Goal: Participate in discussion: Engage in conversation with other users on a specific topic

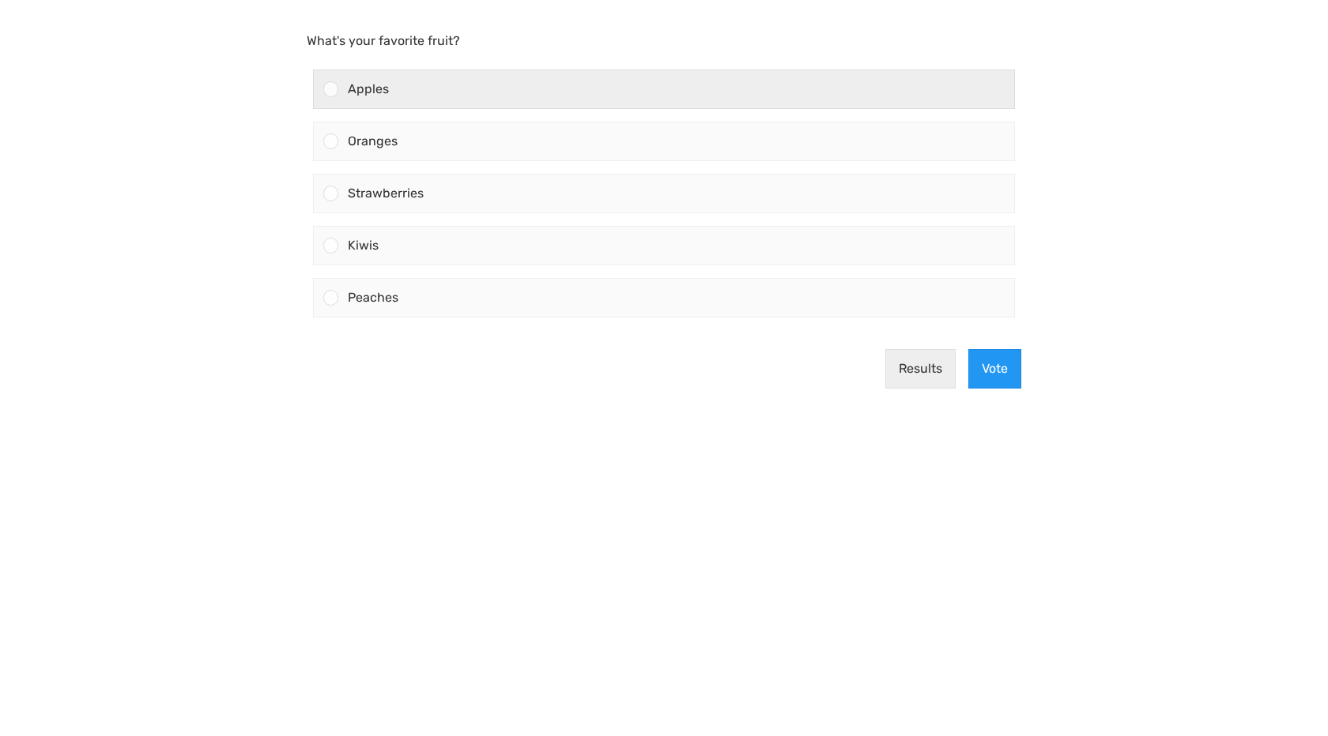
click at [371, 90] on span "Apples" at bounding box center [368, 88] width 41 height 15
click at [331, 89] on input "Apples" at bounding box center [331, 89] width 0 height 0
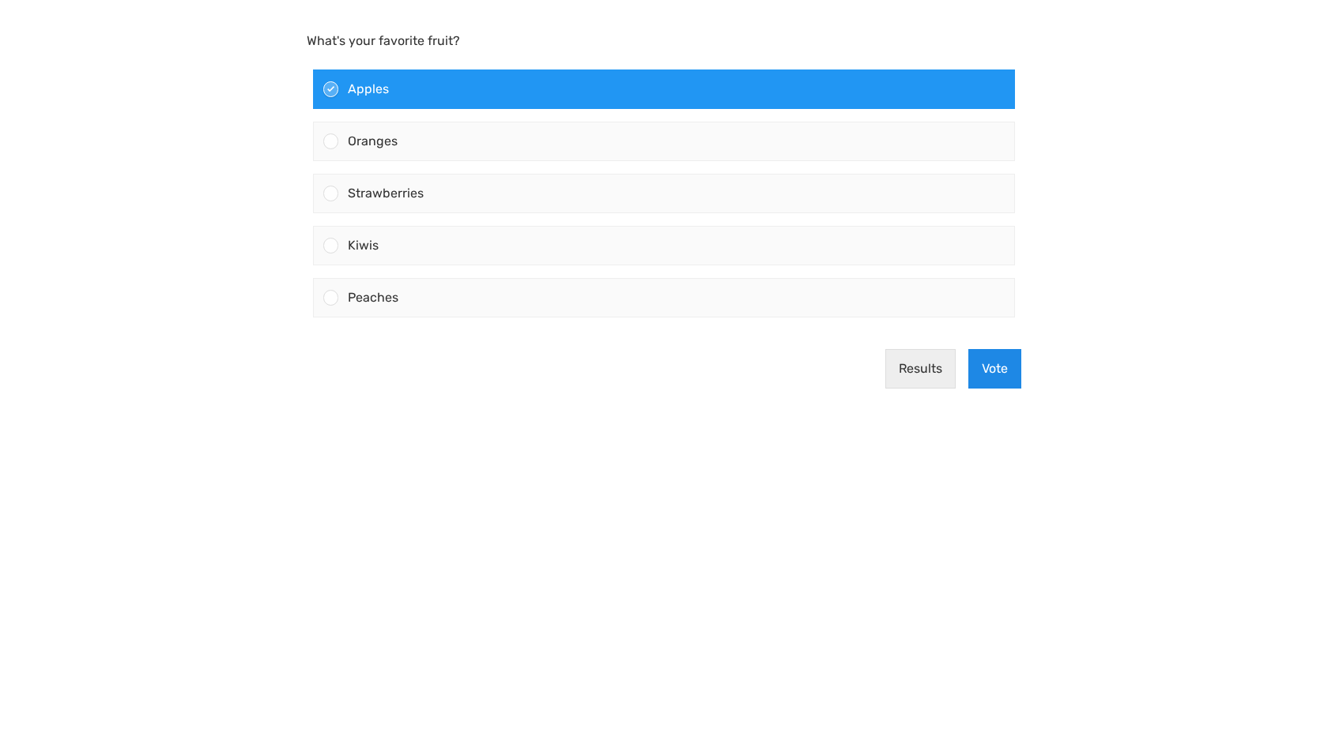
click at [1005, 371] on button "Vote" at bounding box center [994, 369] width 53 height 40
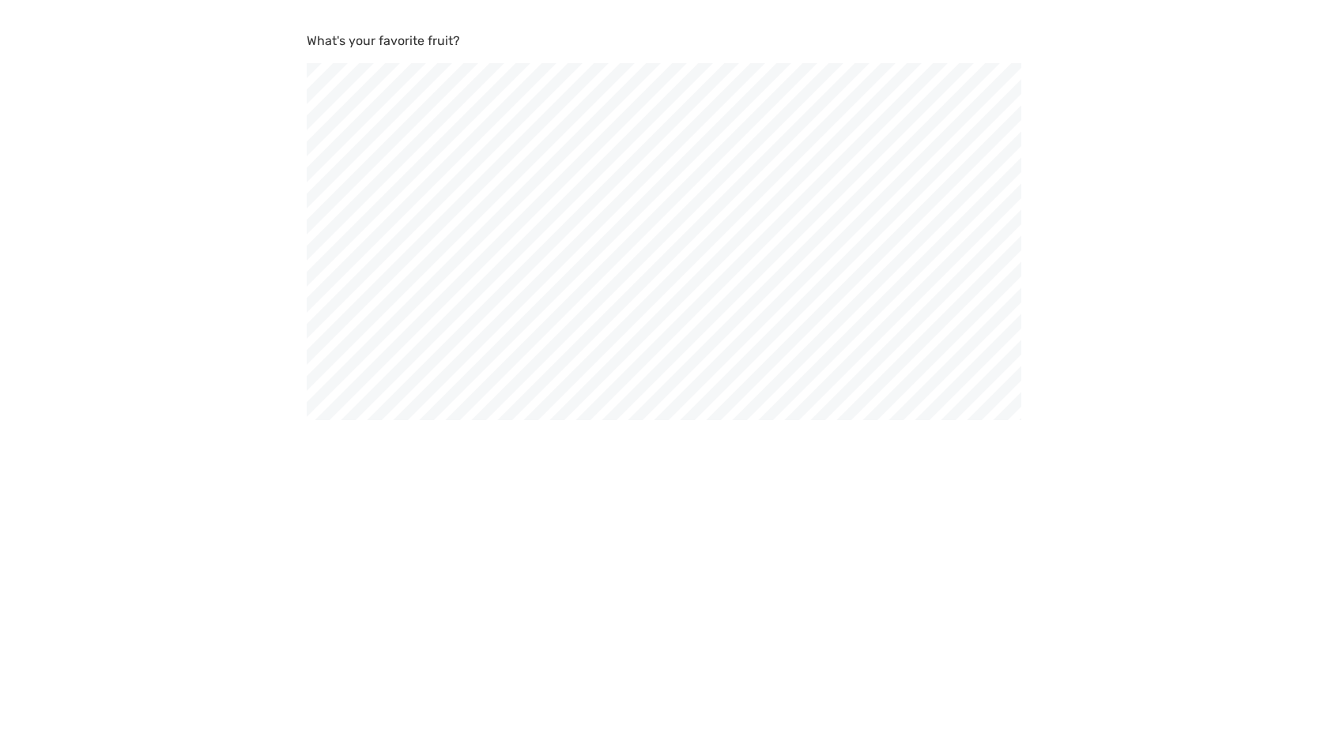
scroll to position [736, 1328]
click at [725, 515] on body "What's your favorite color? Blue Green Red" at bounding box center [664, 368] width 1328 height 736
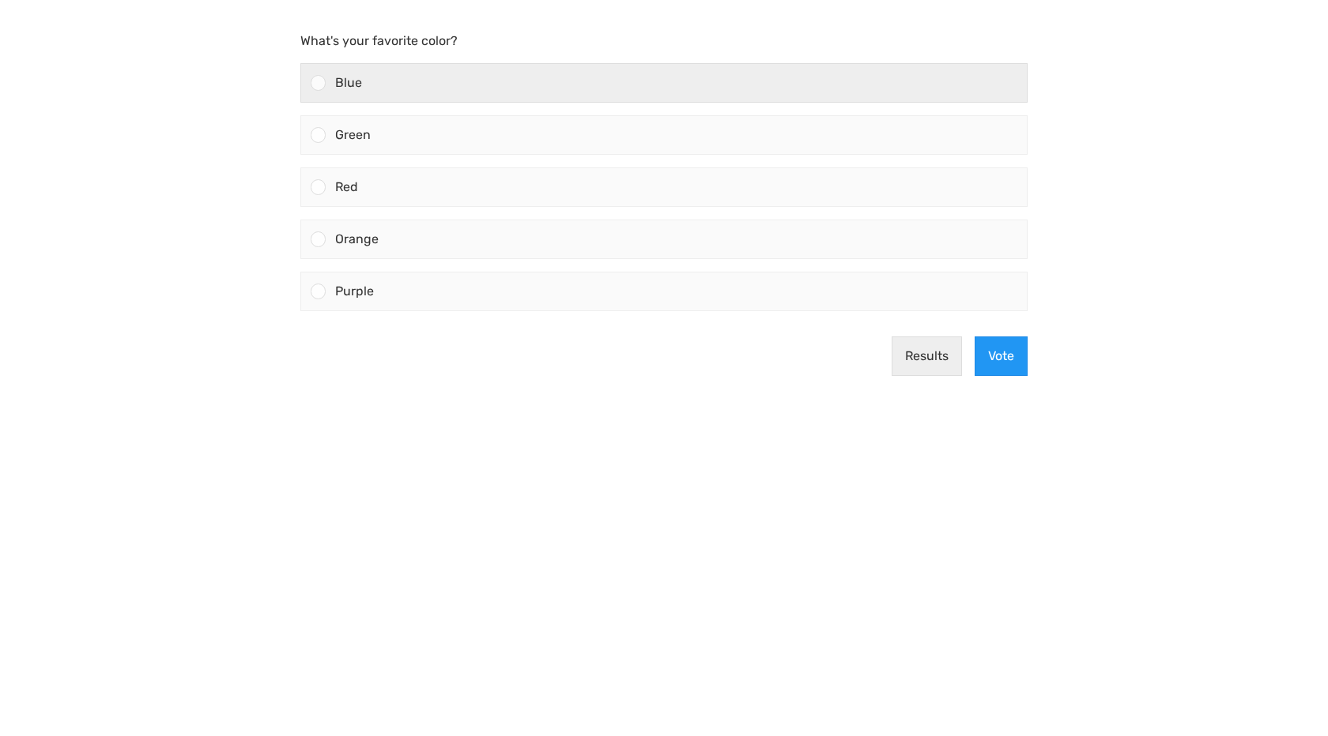
click at [555, 69] on div "Blue" at bounding box center [676, 83] width 701 height 38
click at [318, 83] on input "Blue" at bounding box center [318, 83] width 0 height 0
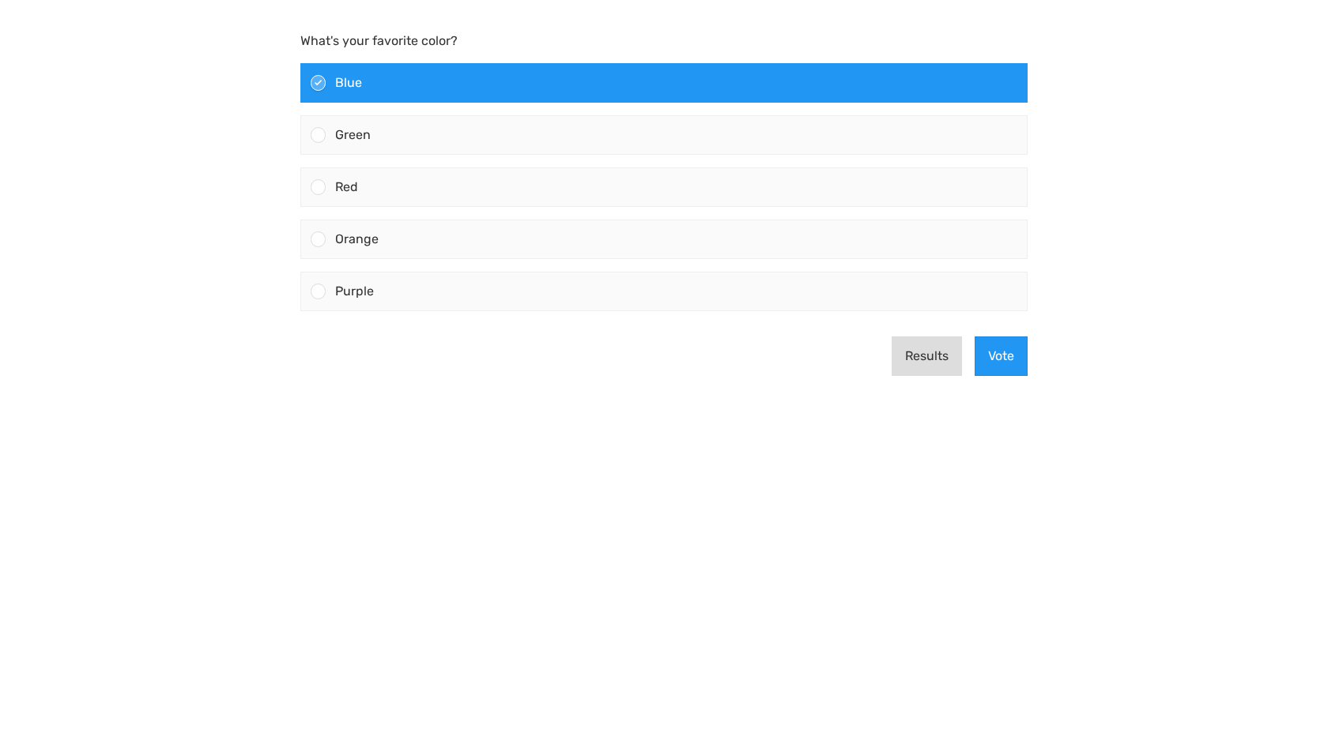
click at [922, 356] on button "Results" at bounding box center [926, 357] width 70 height 40
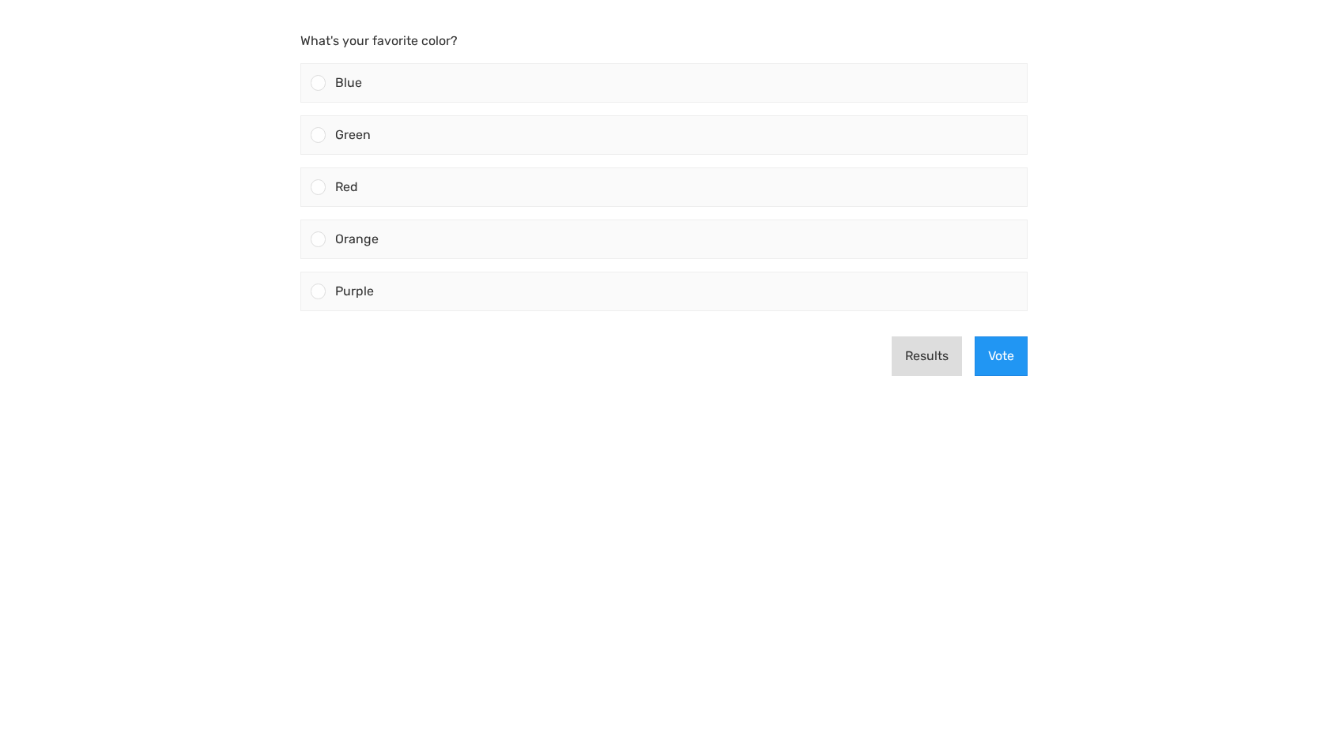
click at [951, 374] on button "Results" at bounding box center [926, 357] width 70 height 40
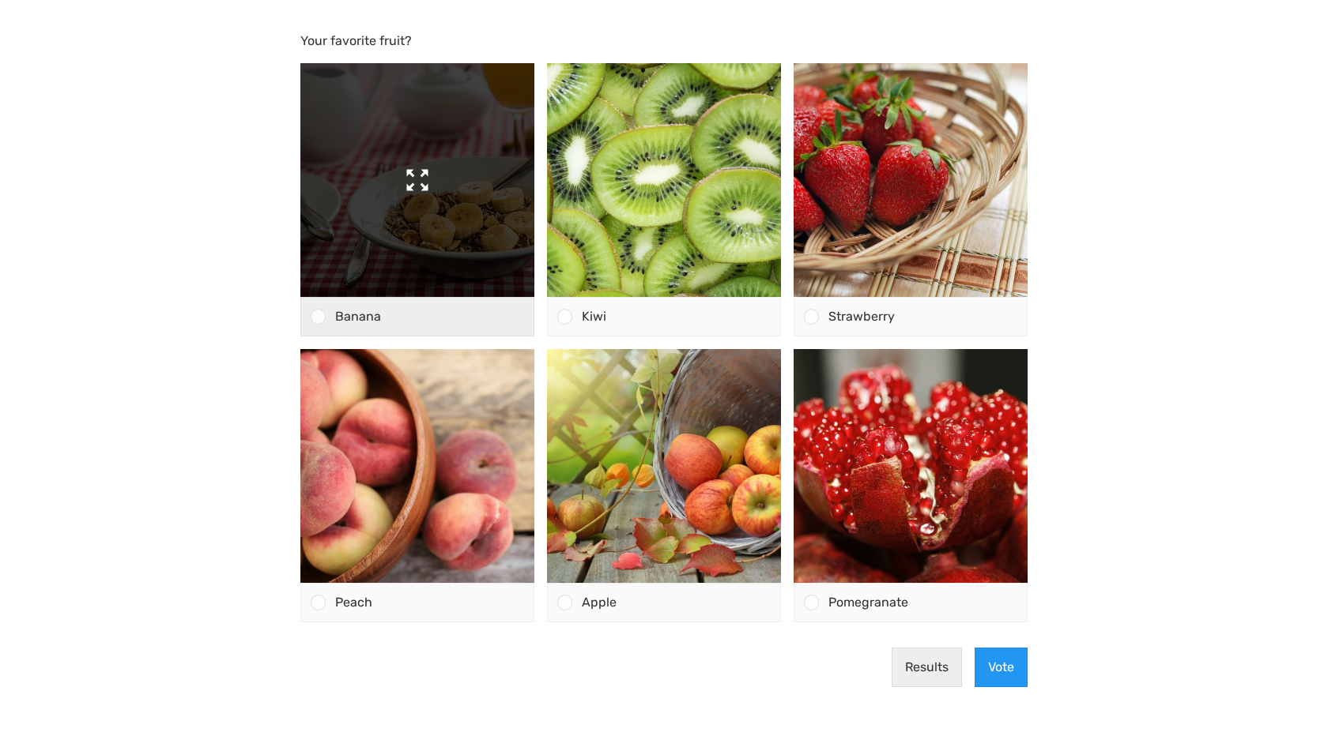
click at [363, 237] on img at bounding box center [417, 180] width 234 height 234
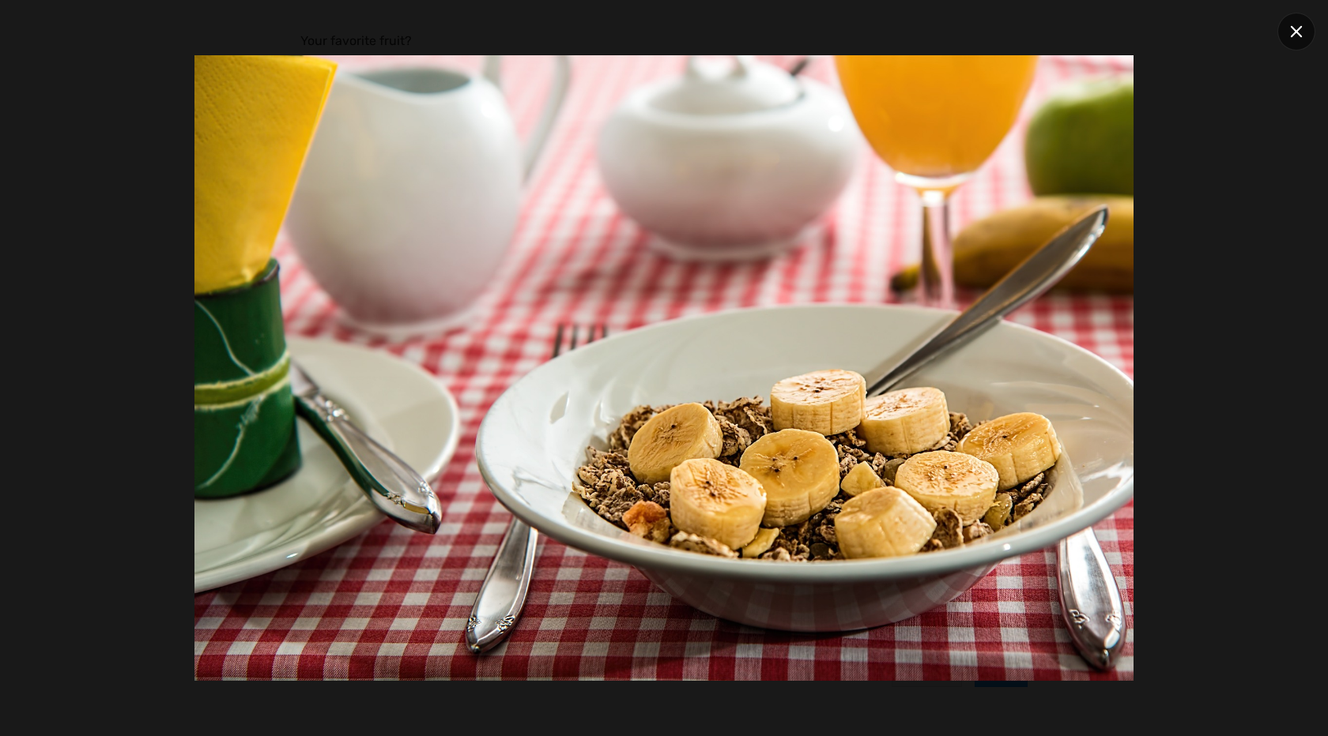
click at [1311, 24] on div at bounding box center [1296, 32] width 38 height 38
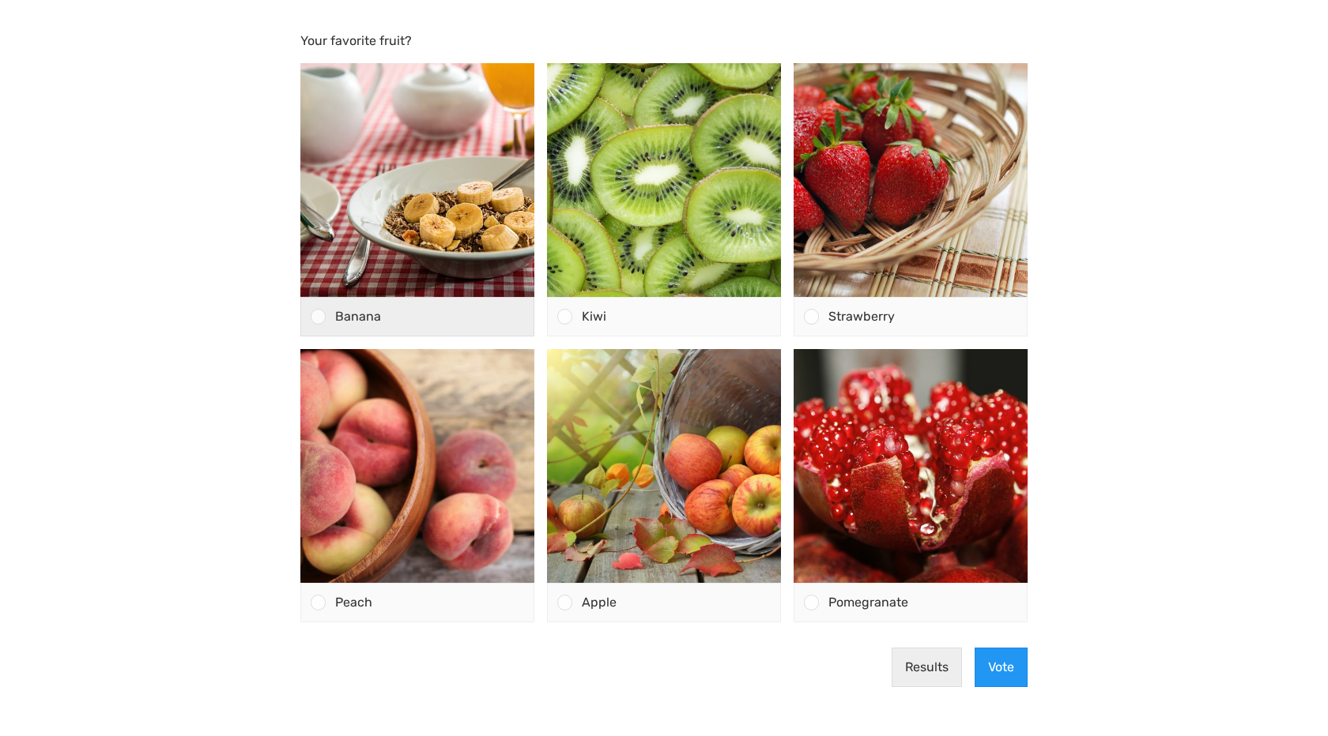
click at [317, 318] on div at bounding box center [318, 316] width 15 height 15
click at [318, 317] on input "Banana" at bounding box center [318, 317] width 0 height 0
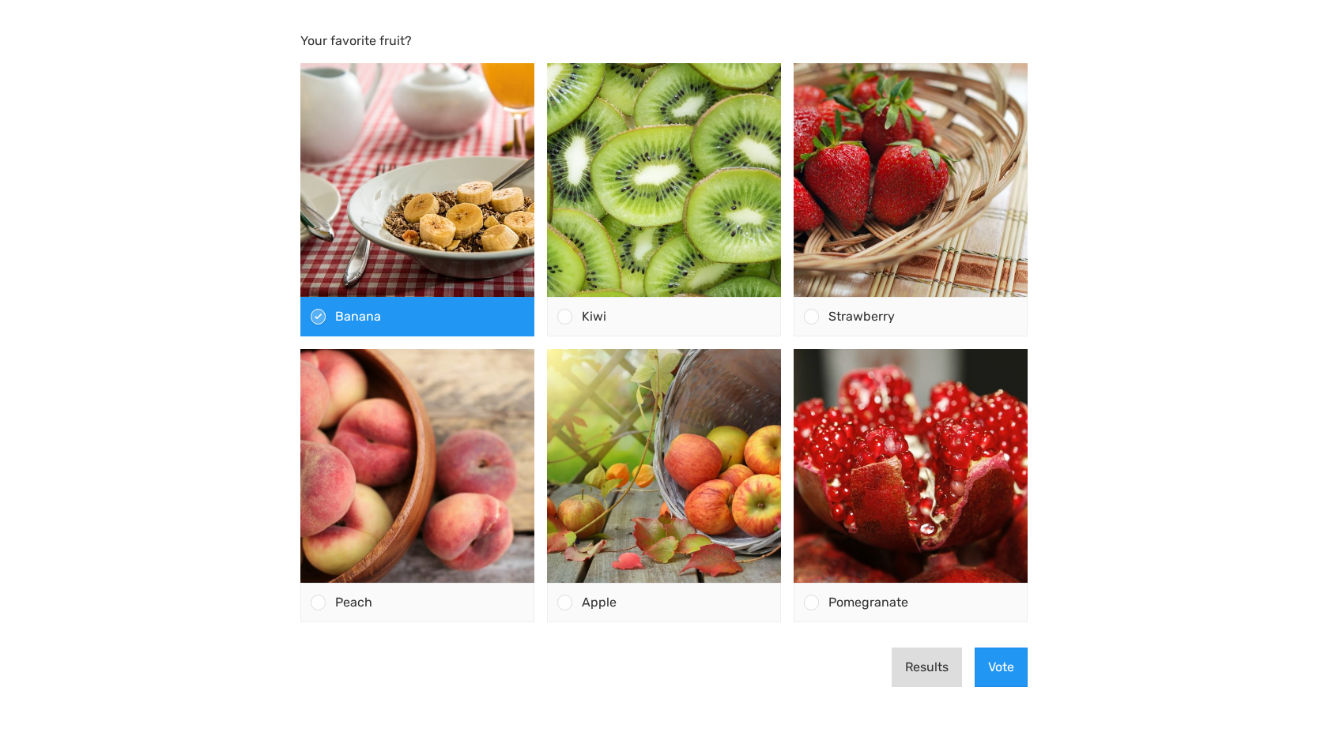
click at [940, 673] on button "Results" at bounding box center [926, 668] width 70 height 40
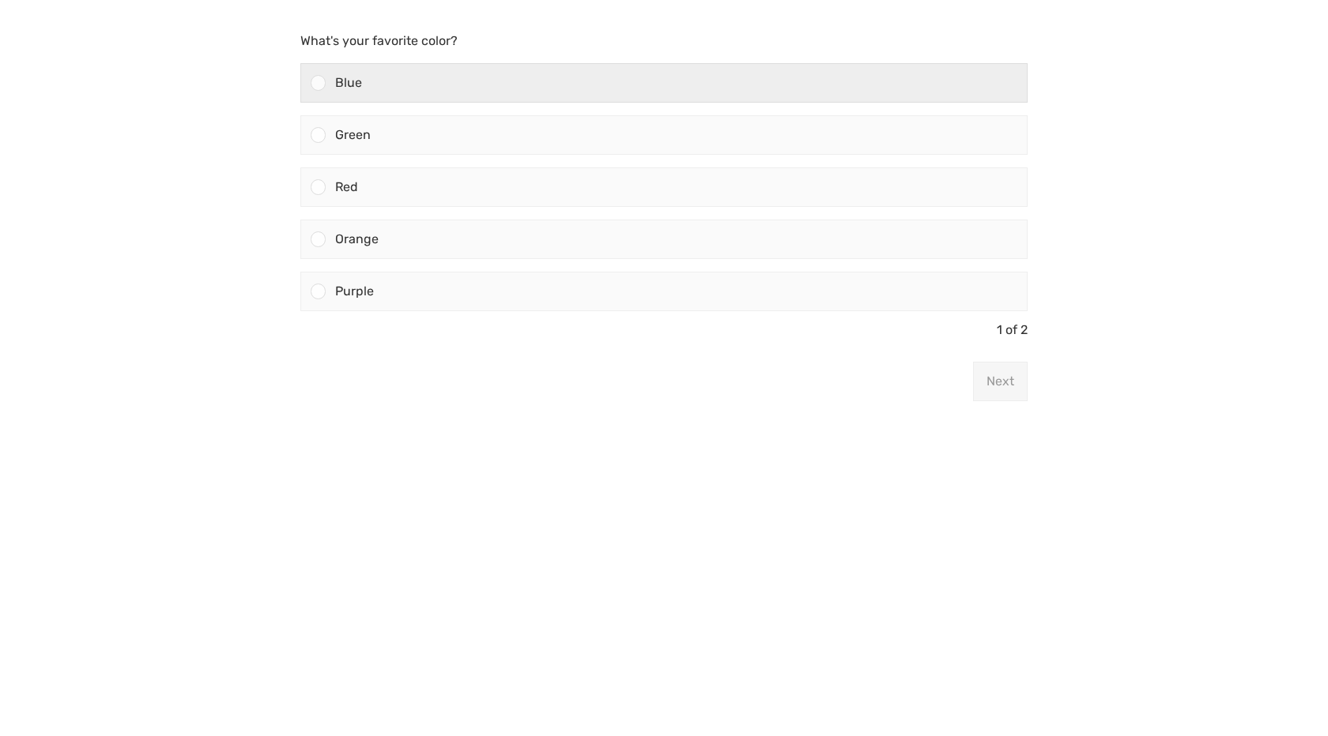
click at [445, 67] on div "Blue" at bounding box center [676, 83] width 701 height 38
click at [318, 83] on input "Blue" at bounding box center [318, 83] width 0 height 0
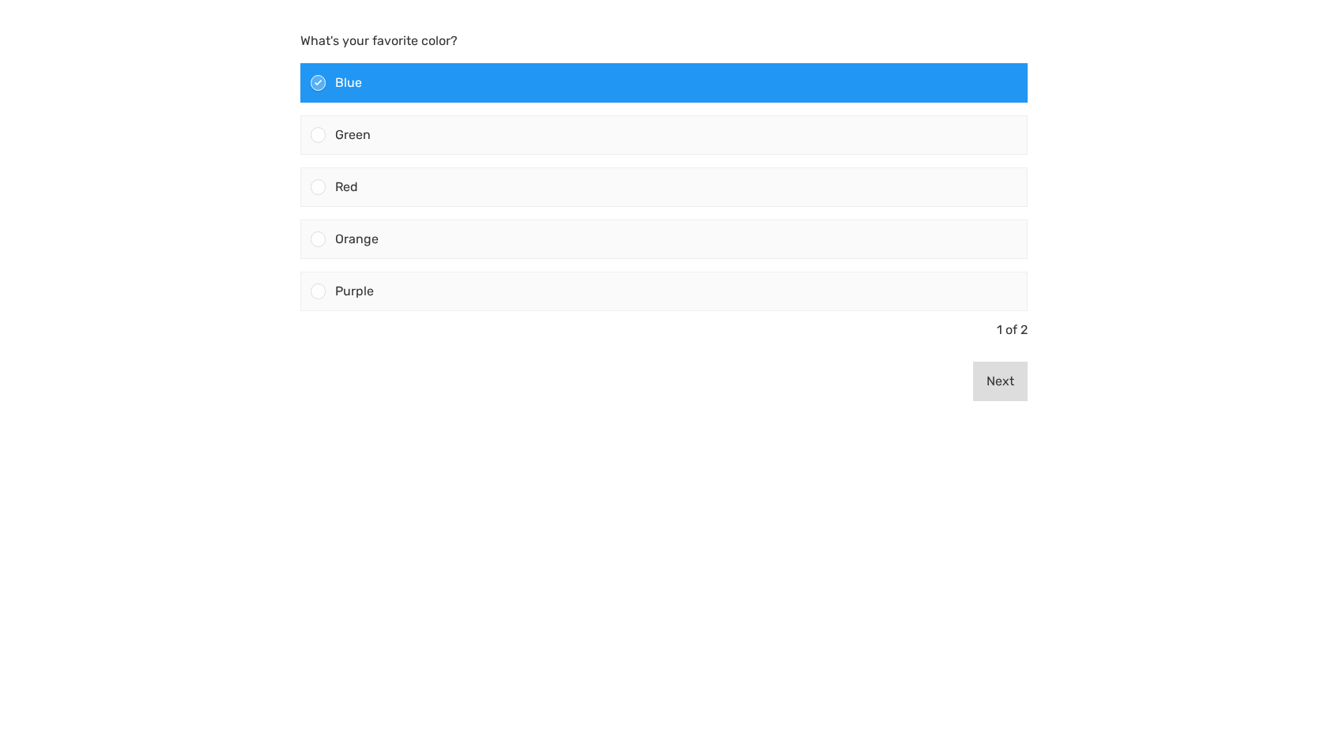
click at [992, 382] on button "Next" at bounding box center [1000, 382] width 55 height 40
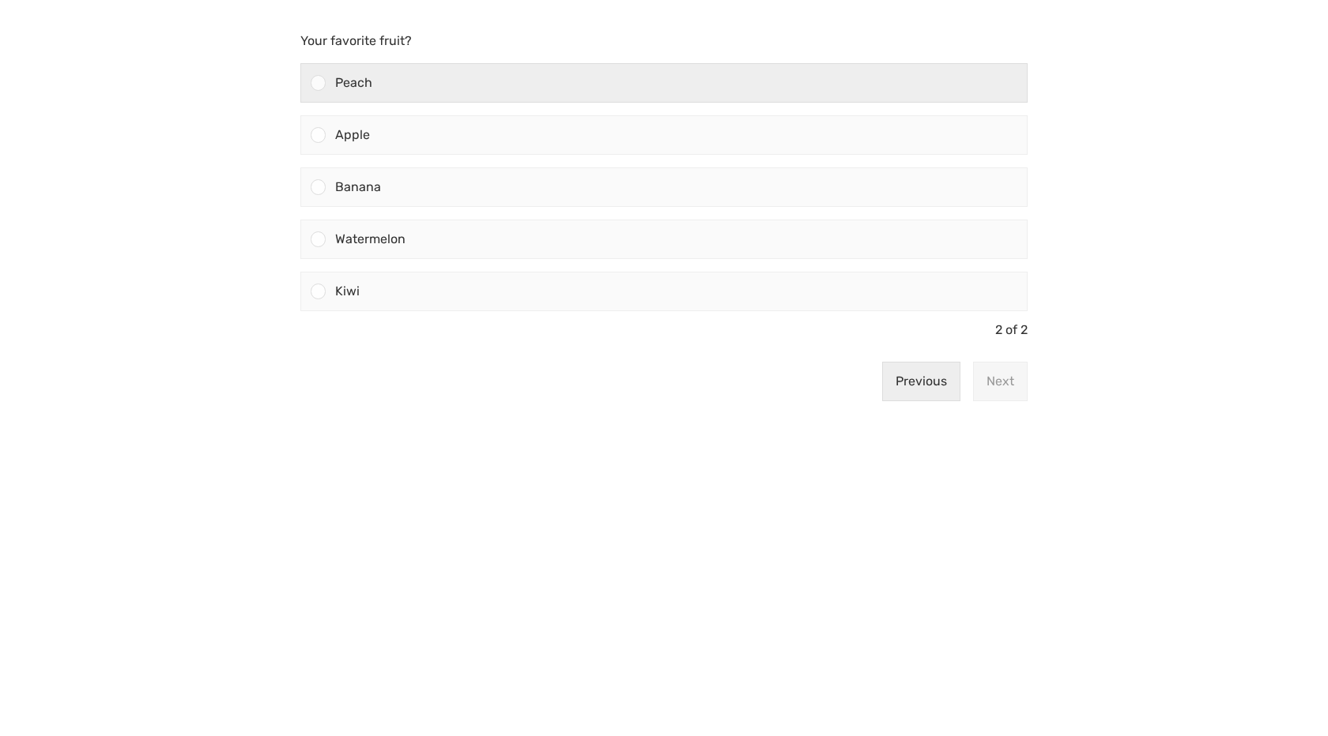
click at [498, 85] on div "Peach" at bounding box center [676, 83] width 701 height 38
click at [318, 83] on input "Peach" at bounding box center [318, 83] width 0 height 0
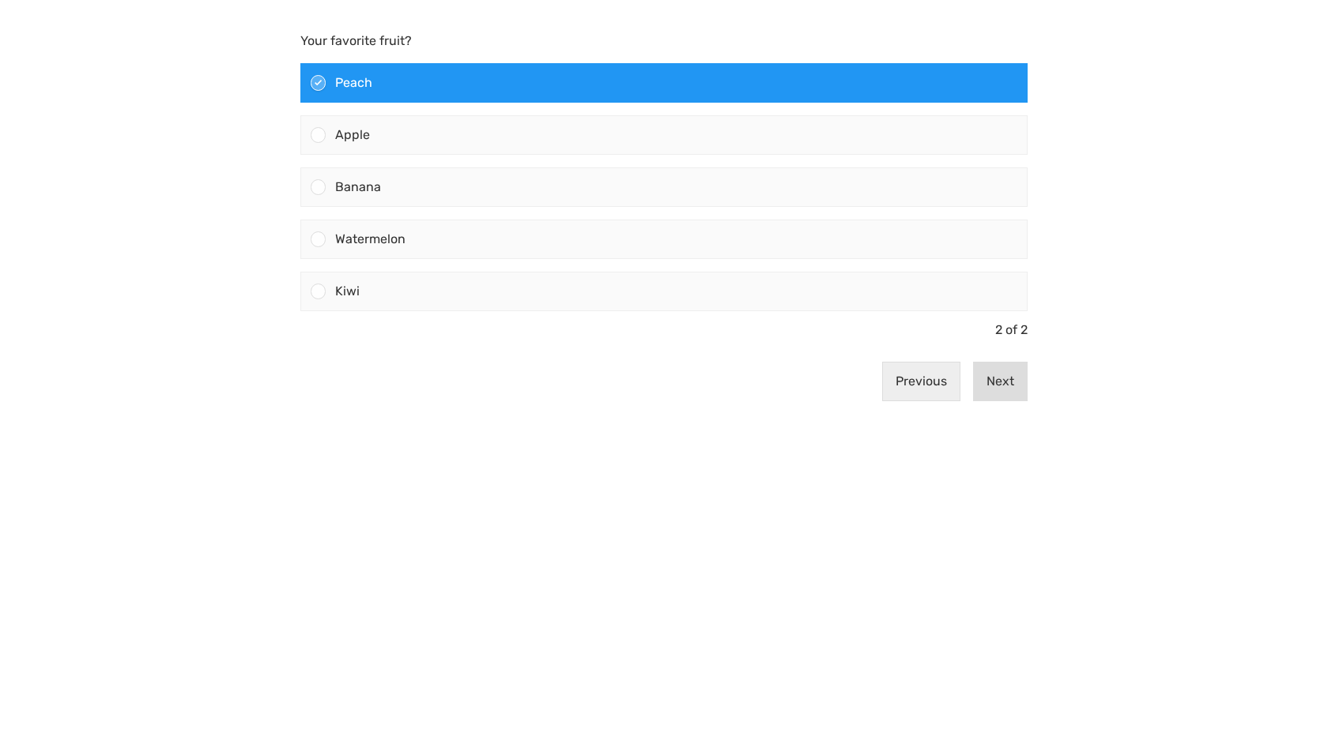
click at [987, 371] on button "Next" at bounding box center [1000, 382] width 55 height 40
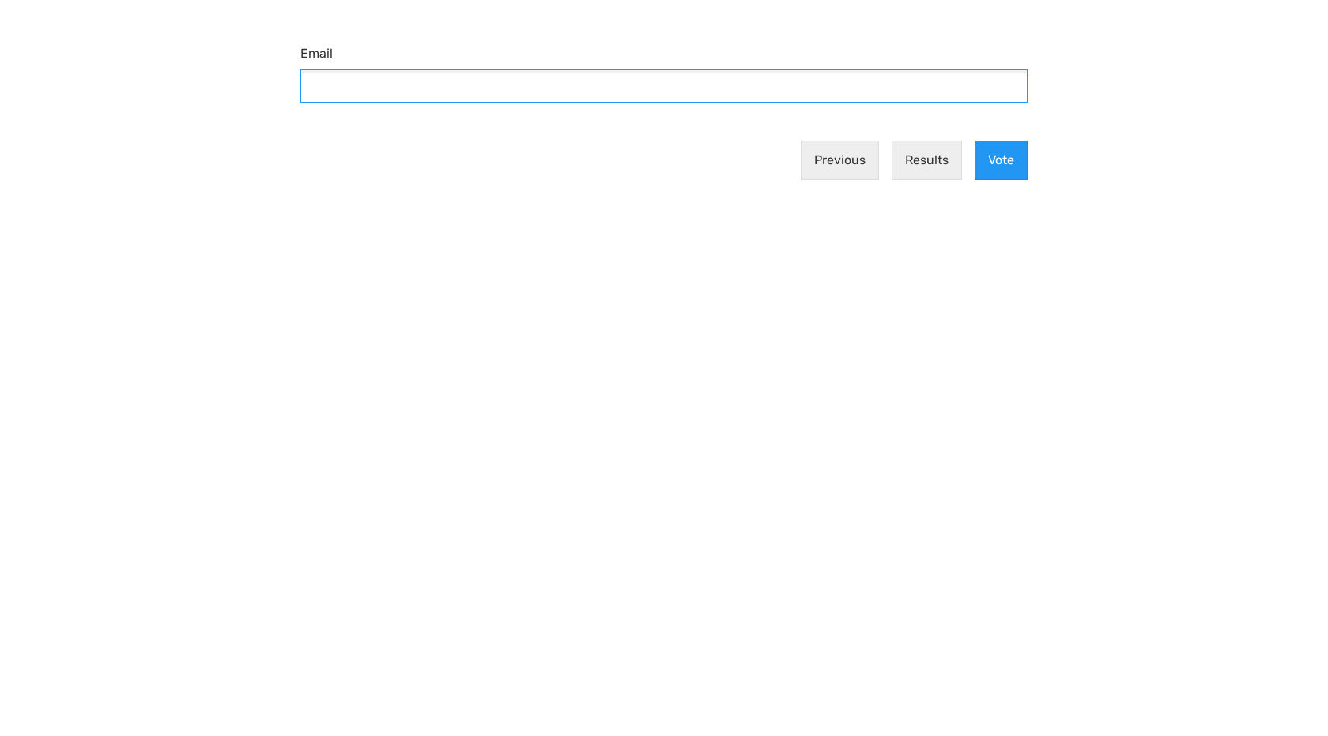
click at [720, 92] on input "Email" at bounding box center [663, 86] width 727 height 33
click at [471, 84] on input "Email" at bounding box center [663, 86] width 727 height 33
type input "valami@valami.hu"
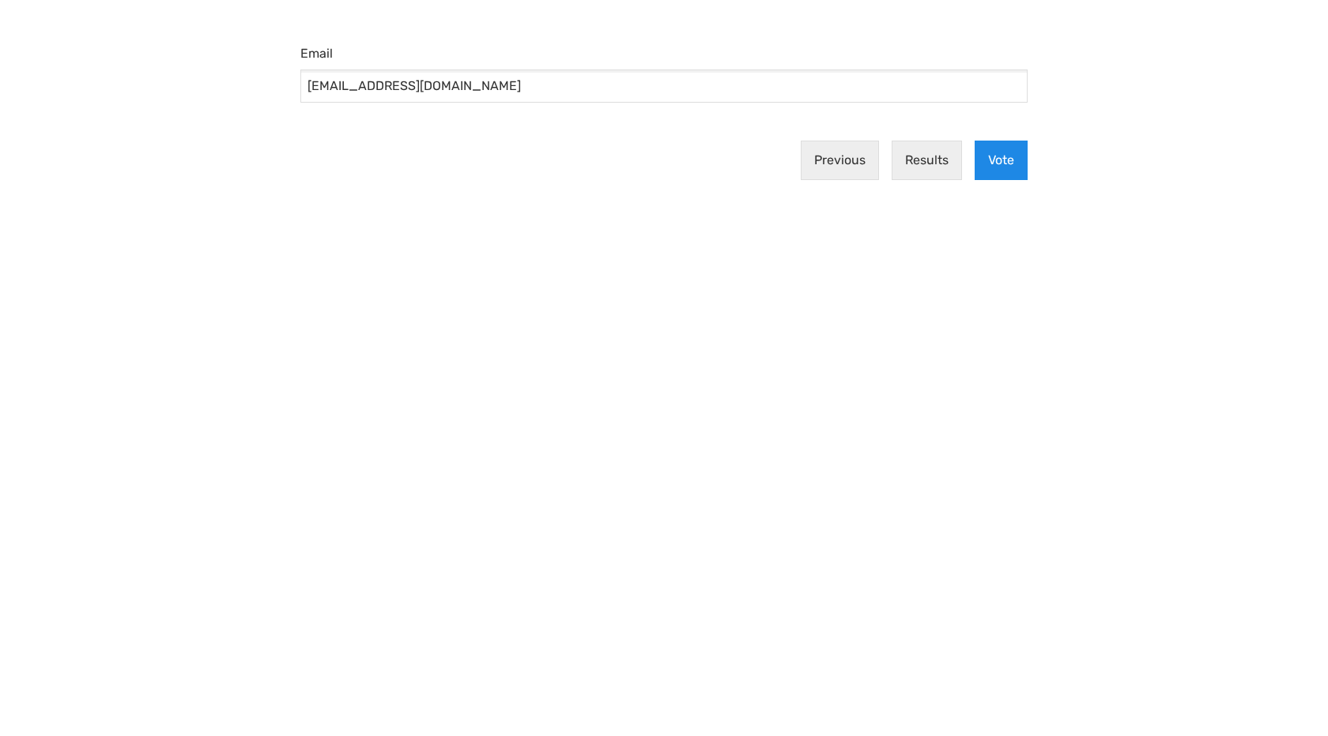
click at [1006, 159] on button "Vote" at bounding box center [1000, 161] width 53 height 40
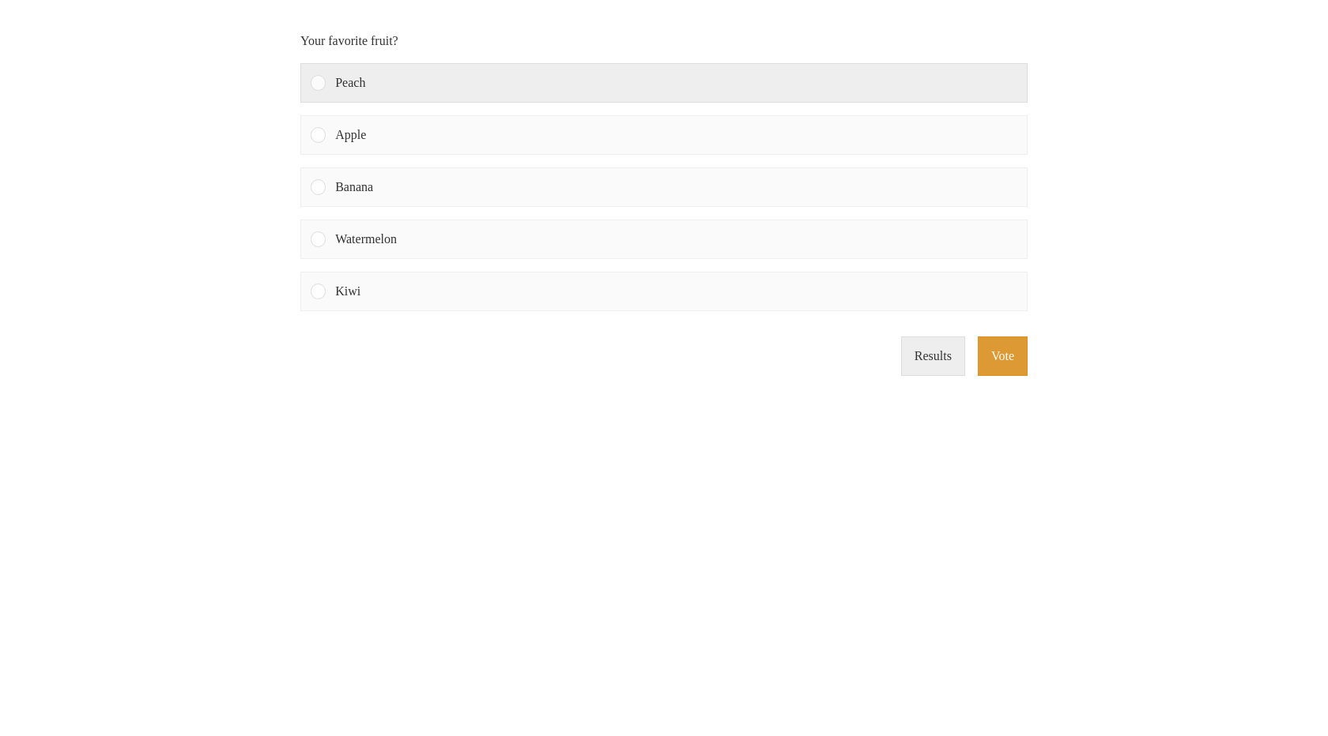
click at [524, 72] on div "Peach" at bounding box center [676, 83] width 701 height 38
click at [318, 83] on input "Peach" at bounding box center [318, 83] width 0 height 0
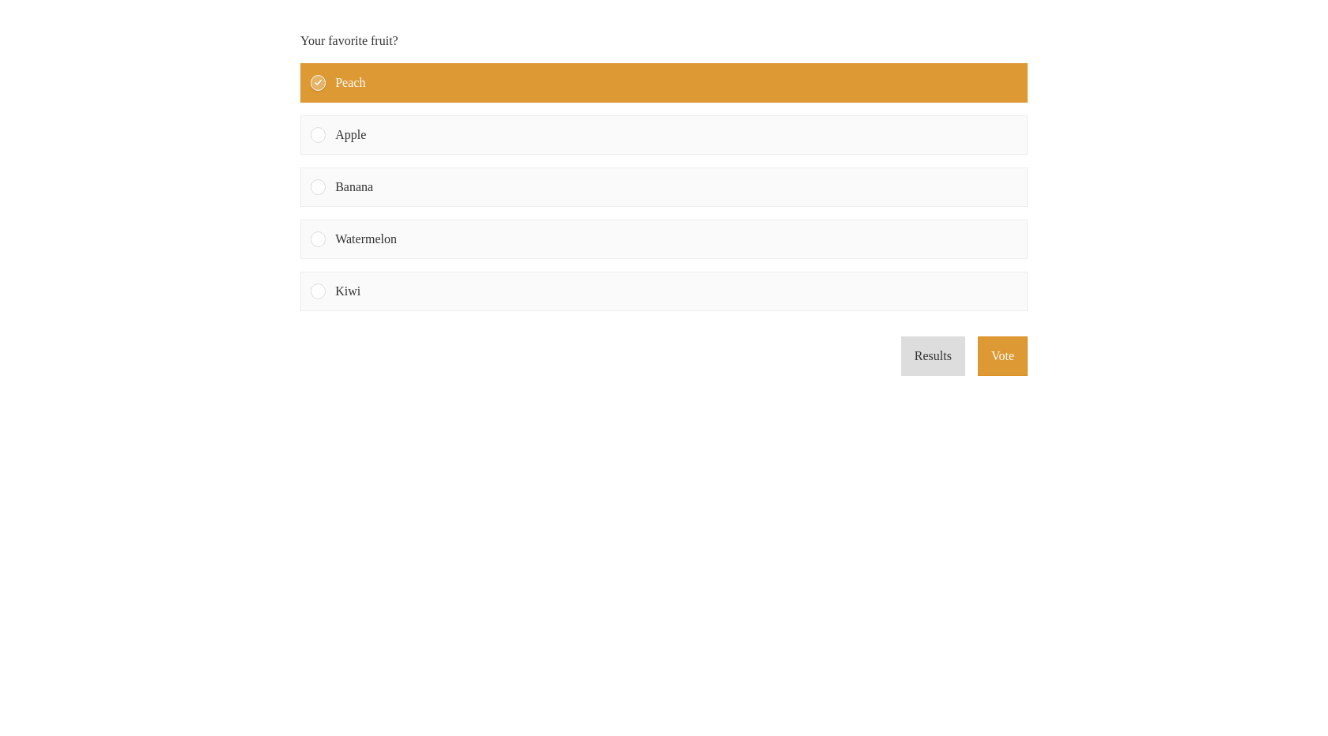
click at [932, 360] on button "Results" at bounding box center [933, 357] width 64 height 40
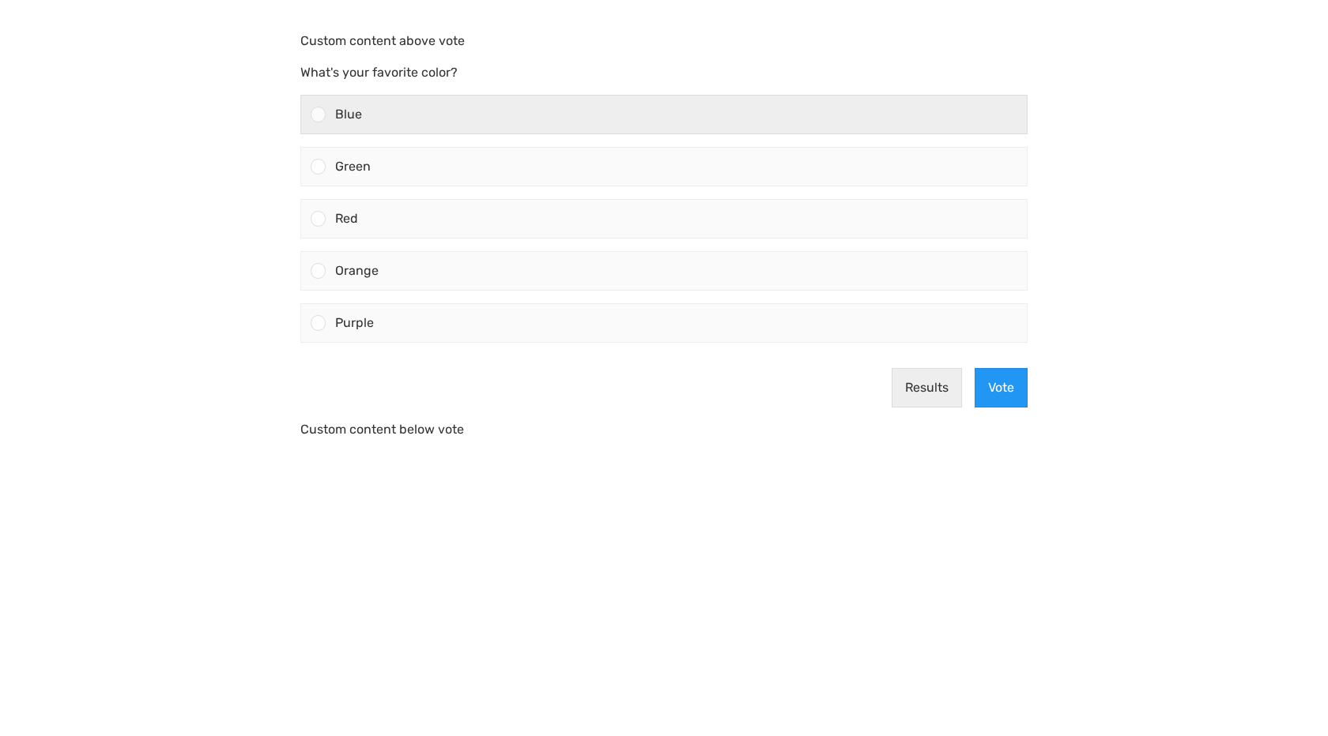
click at [350, 116] on span "Blue" at bounding box center [348, 114] width 27 height 15
click at [318, 115] on input "Blue" at bounding box center [318, 115] width 0 height 0
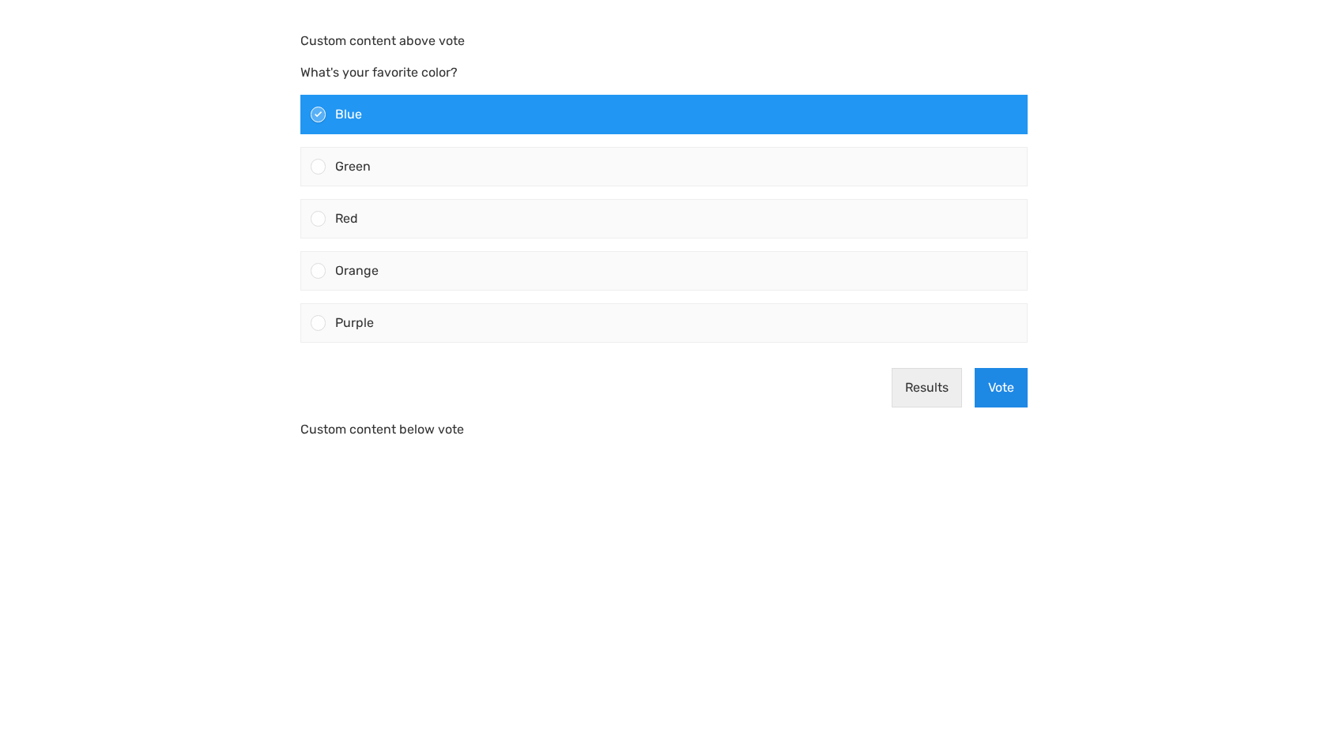
click at [1007, 398] on button "Vote" at bounding box center [1000, 388] width 53 height 40
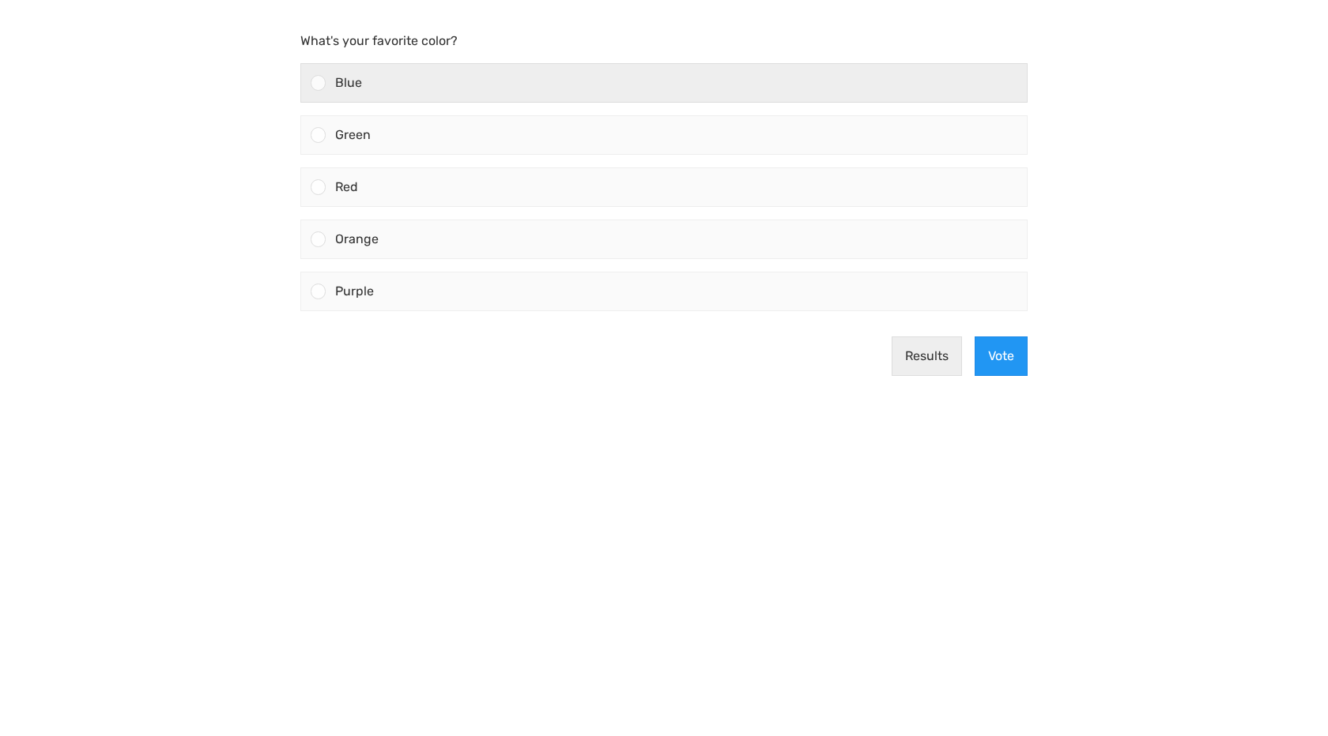
click at [416, 87] on div "Blue" at bounding box center [676, 83] width 701 height 38
click at [318, 83] on input "Blue" at bounding box center [318, 83] width 0 height 0
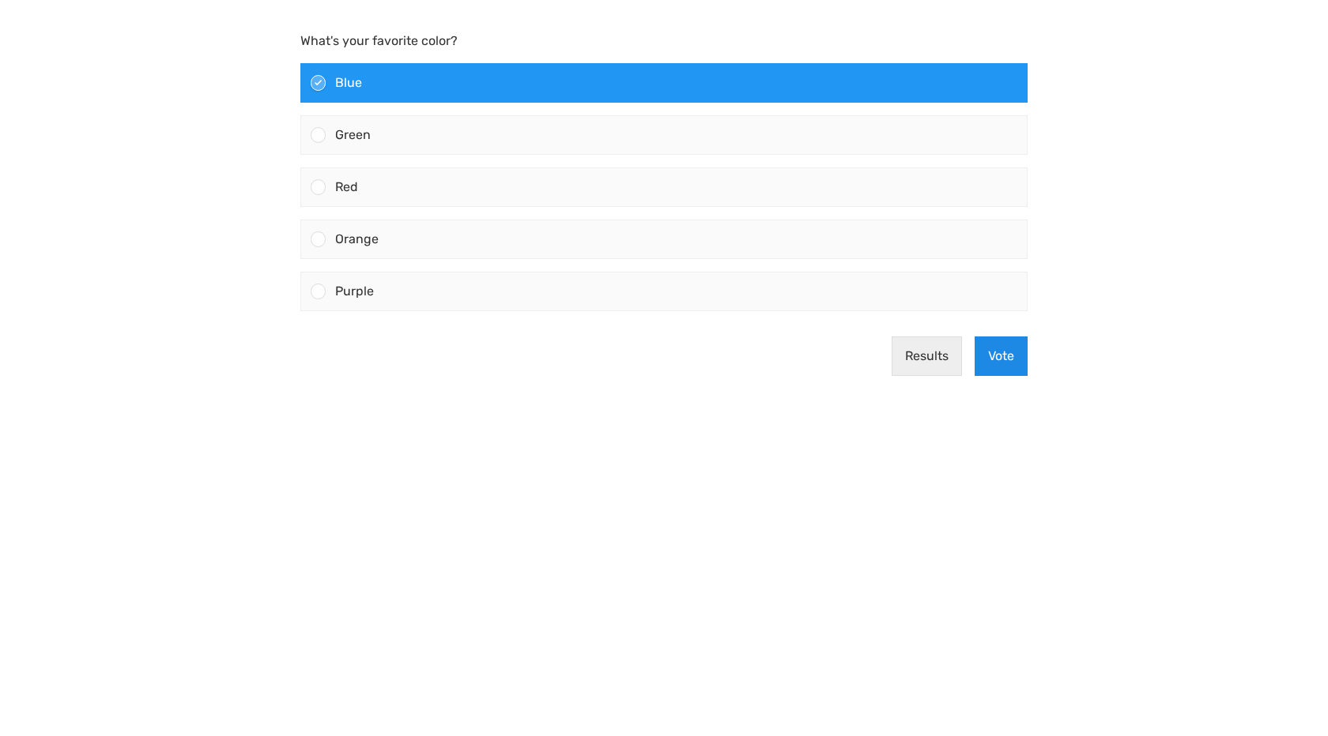
click at [998, 348] on button "Vote" at bounding box center [1000, 357] width 53 height 40
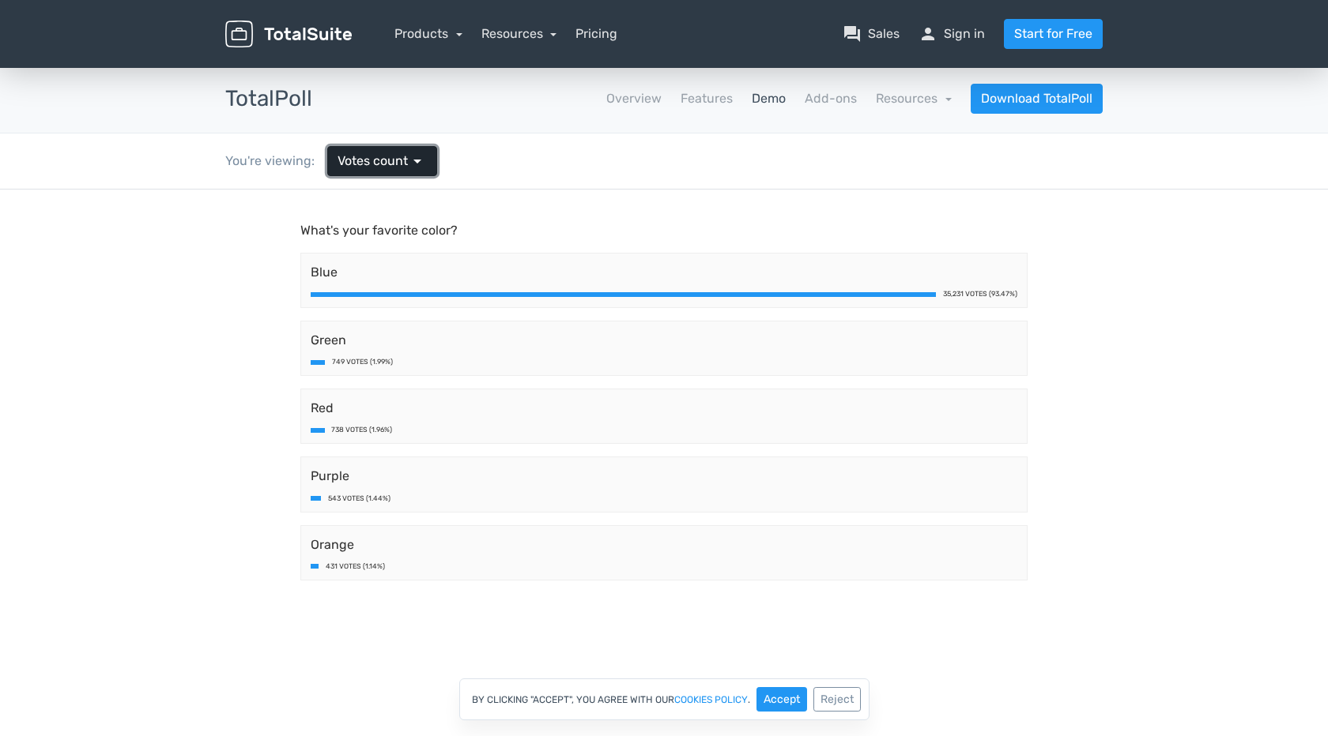
click at [390, 152] on span "Votes count" at bounding box center [372, 161] width 70 height 19
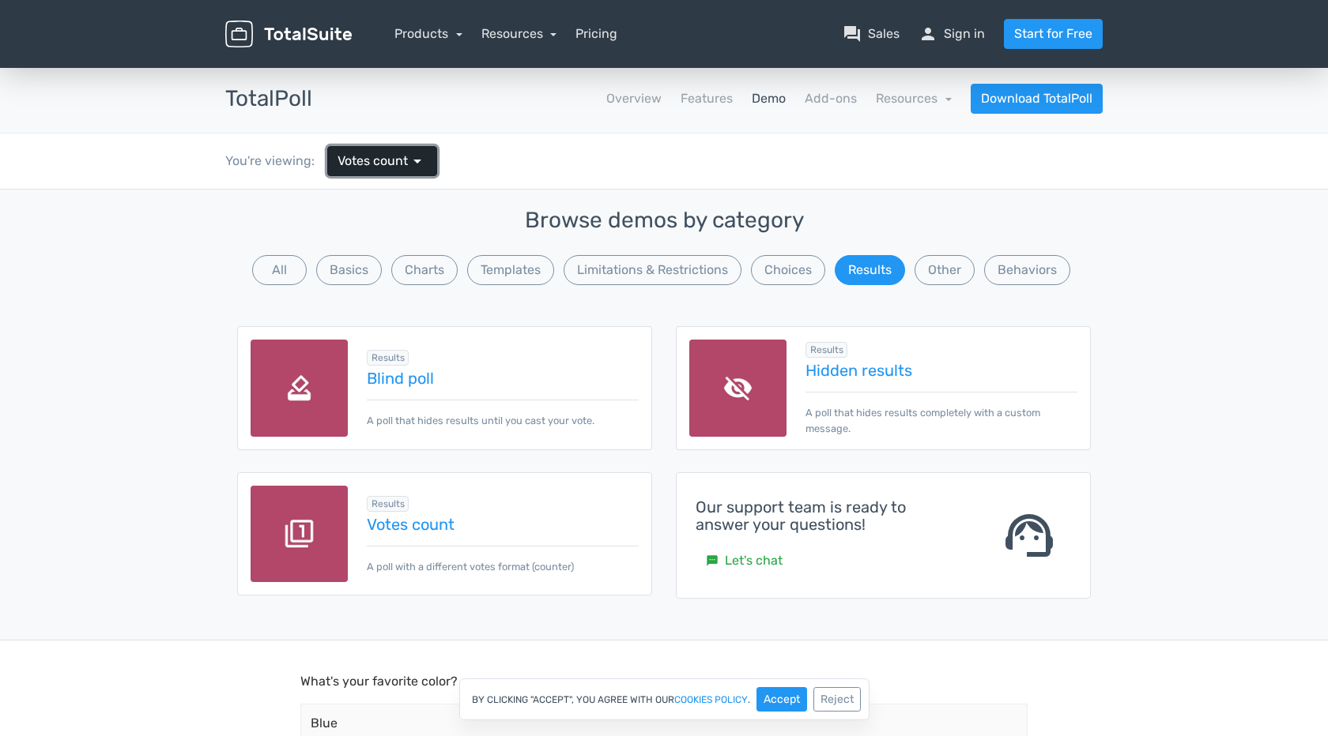
click at [390, 152] on span "Votes count" at bounding box center [372, 161] width 70 height 19
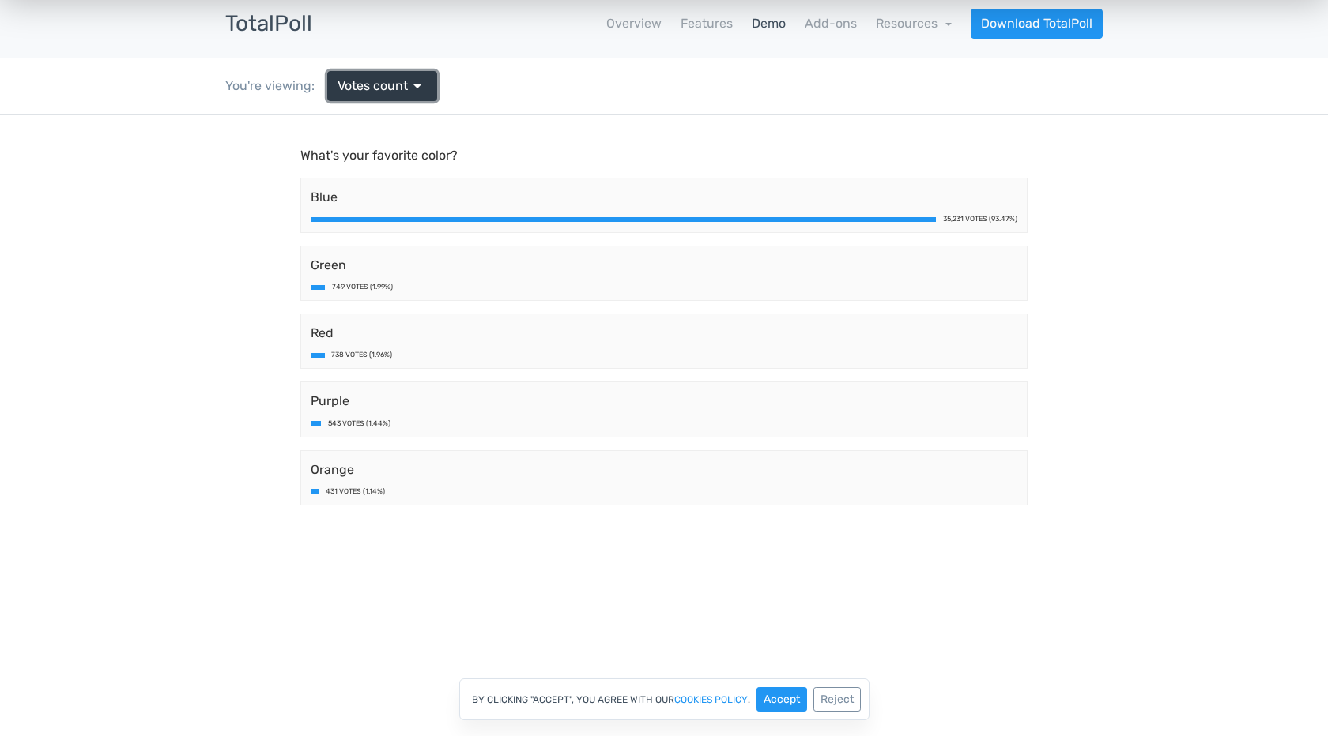
scroll to position [74, 0]
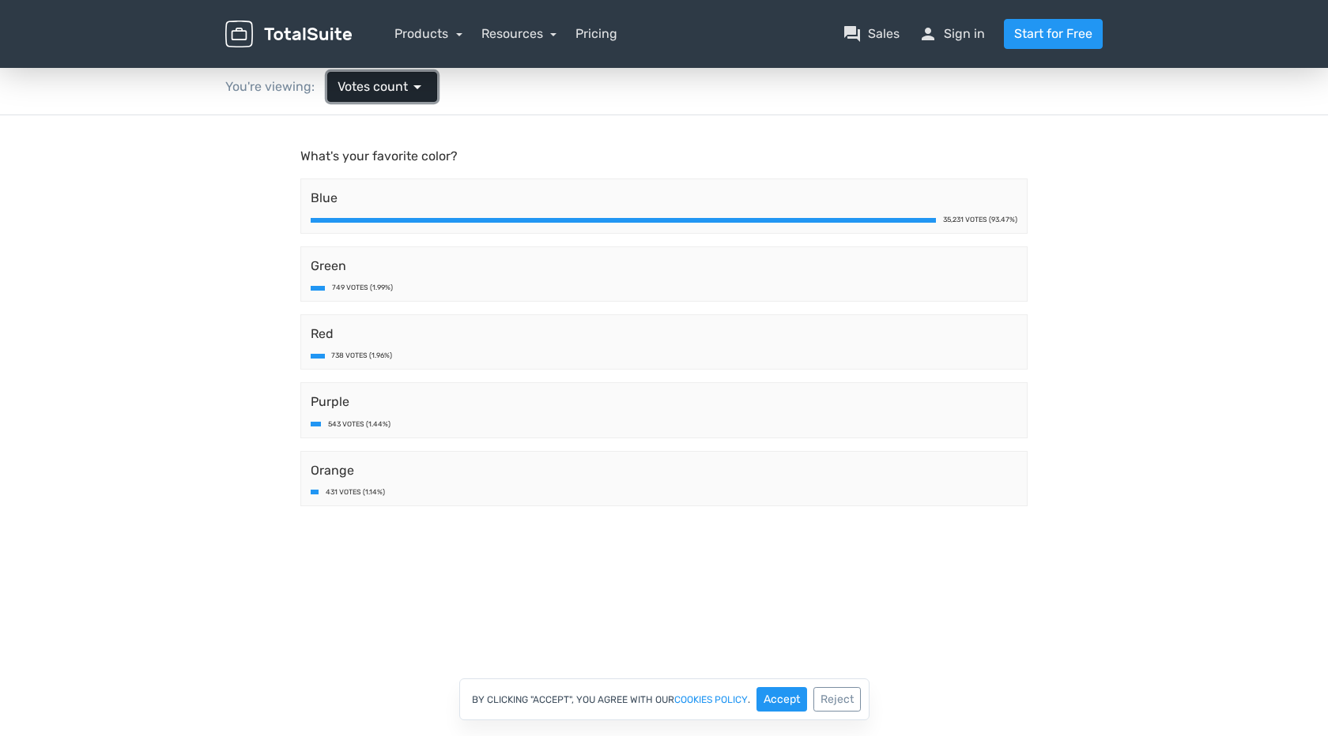
click at [413, 86] on span "arrow_drop_down" at bounding box center [417, 86] width 19 height 19
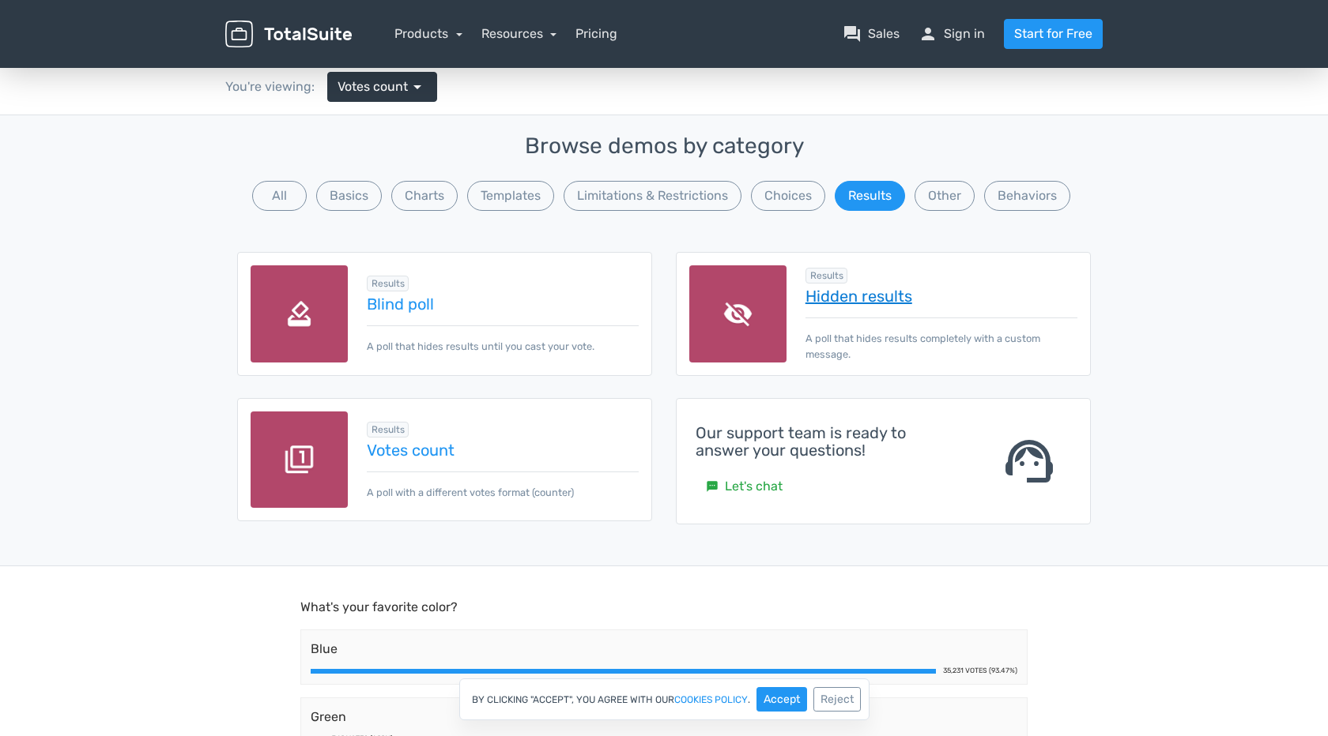
click at [853, 296] on link "Hidden results" at bounding box center [941, 296] width 272 height 17
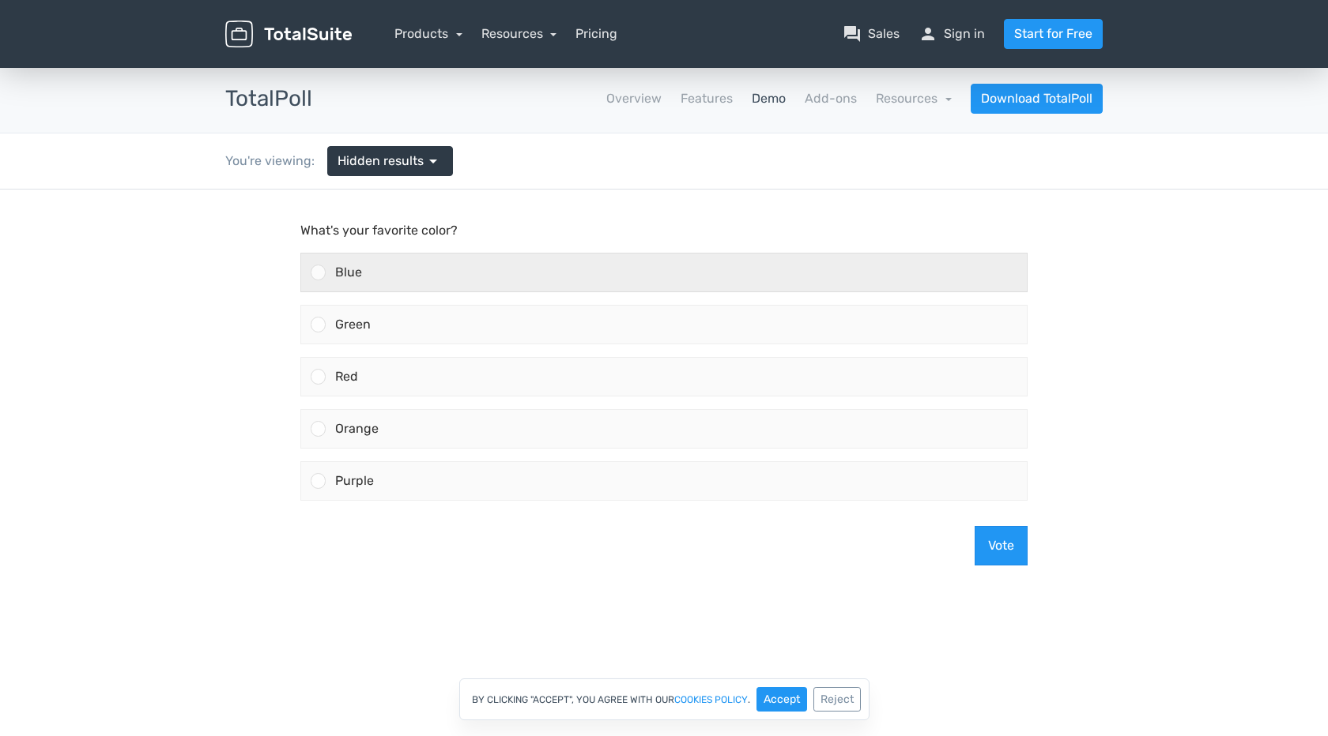
click at [549, 273] on div "Blue" at bounding box center [676, 273] width 701 height 38
click at [318, 273] on input "Blue" at bounding box center [318, 273] width 0 height 0
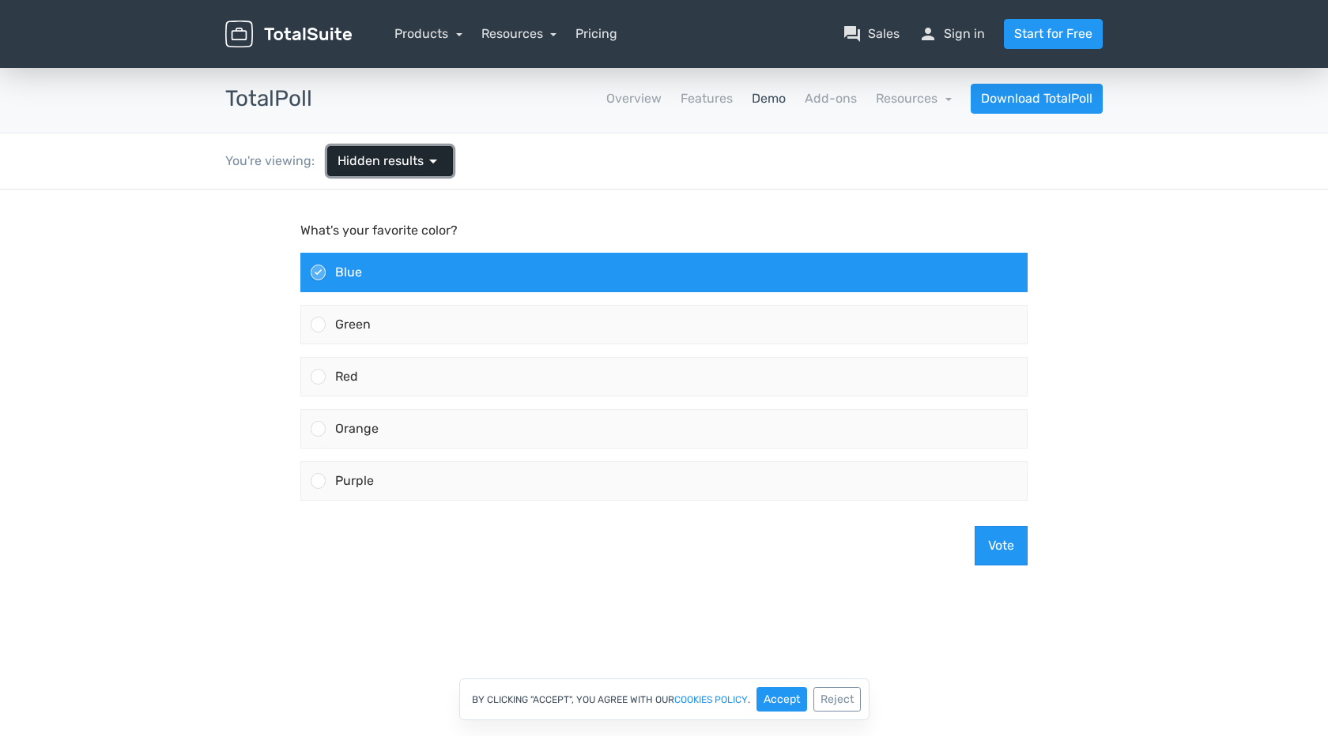
click at [412, 152] on span "Hidden results" at bounding box center [380, 161] width 86 height 19
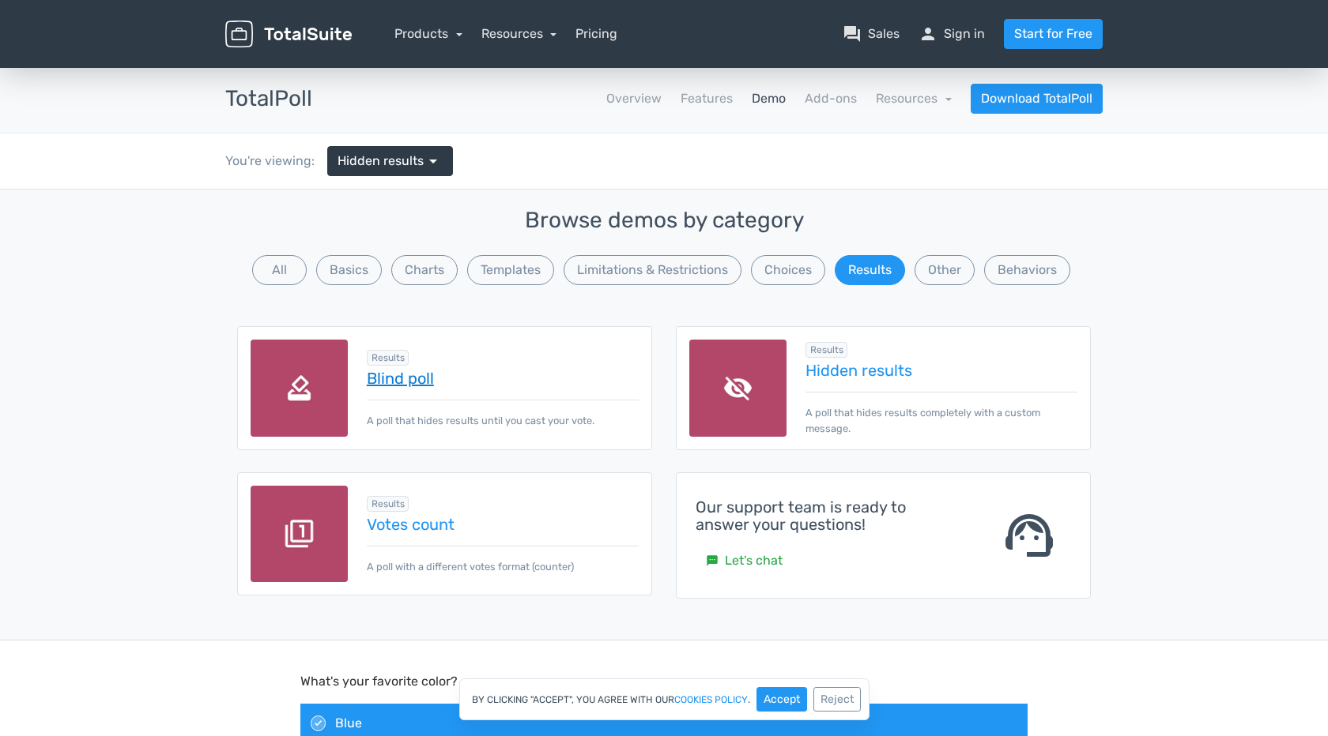
click at [412, 381] on link "Blind poll" at bounding box center [503, 378] width 272 height 17
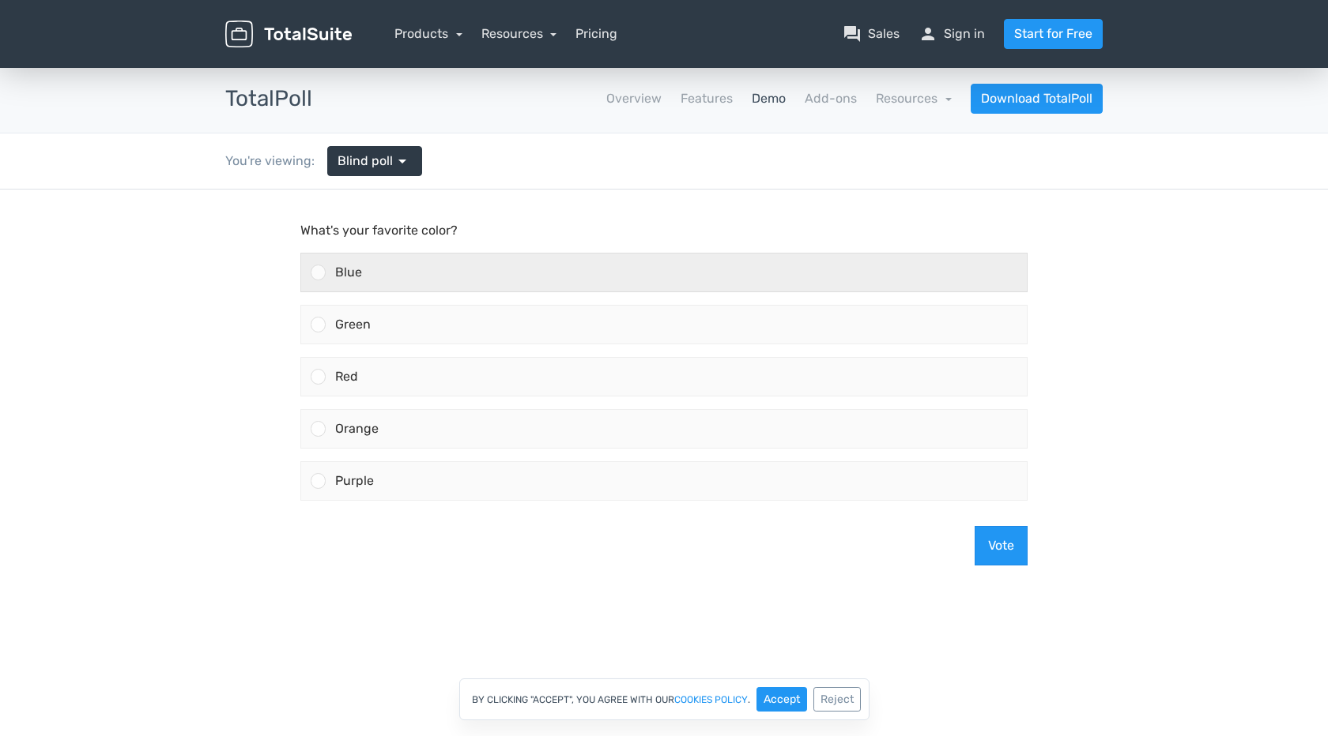
click at [445, 280] on div "Blue" at bounding box center [676, 273] width 701 height 38
click at [318, 273] on input "Blue" at bounding box center [318, 273] width 0 height 0
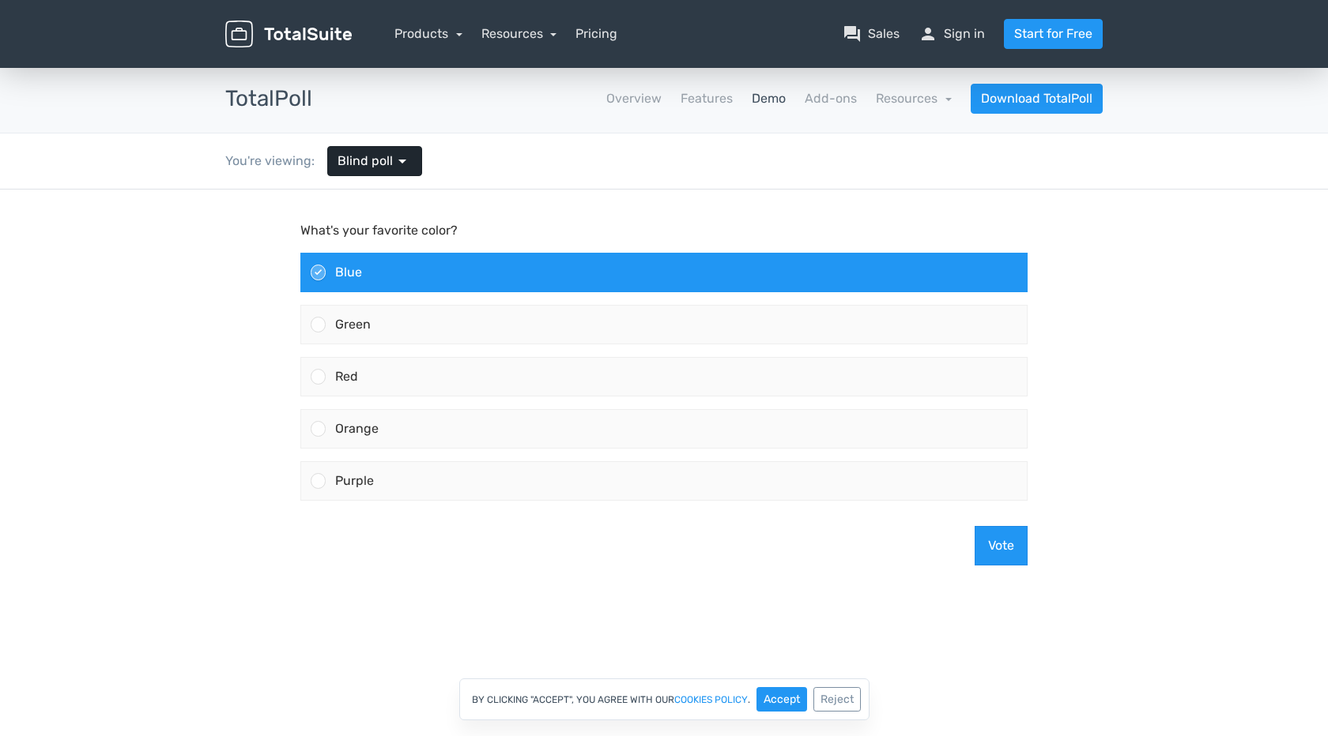
click at [396, 162] on span "arrow_drop_down" at bounding box center [402, 161] width 19 height 19
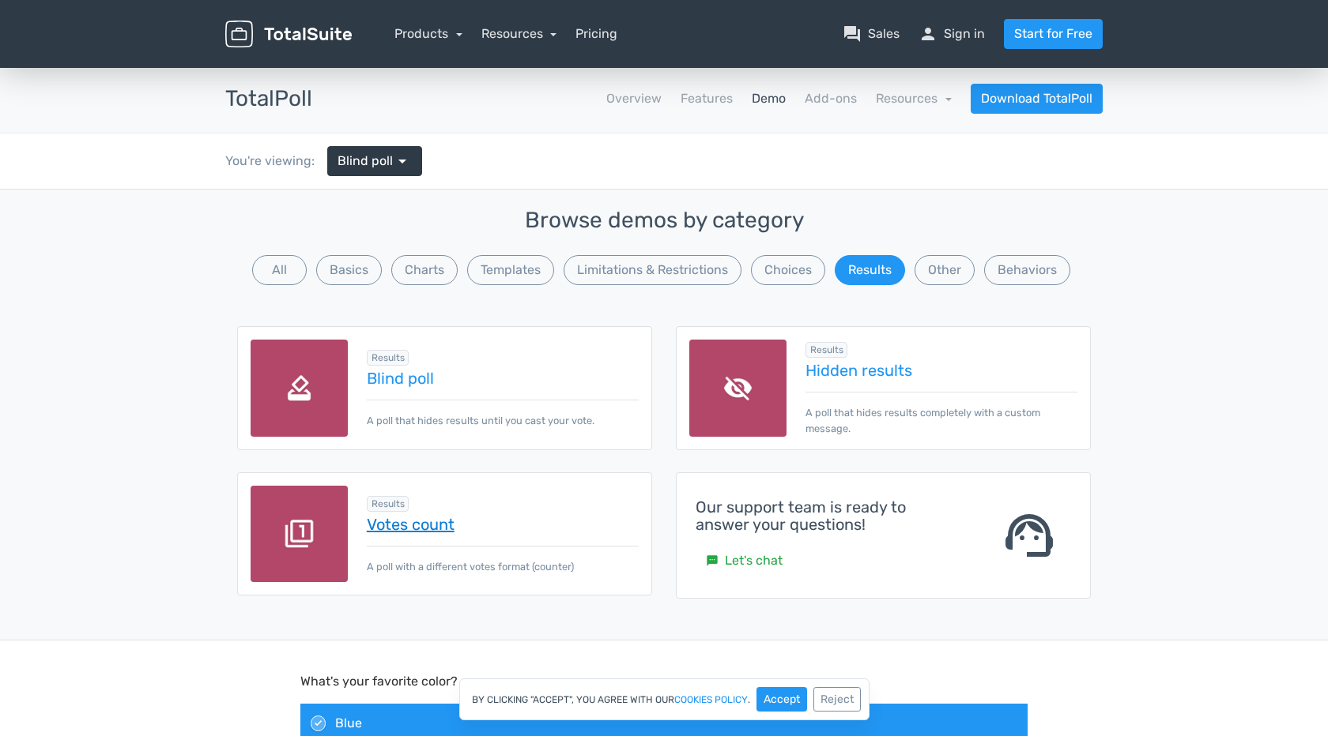
click at [400, 528] on link "Votes count" at bounding box center [503, 524] width 272 height 17
